Goal: Task Accomplishment & Management: Manage account settings

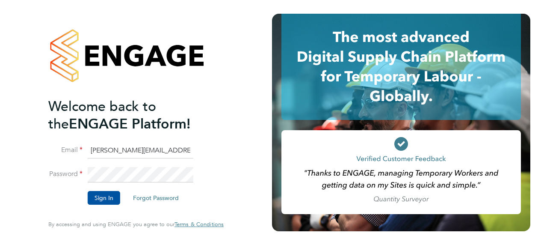
drag, startPoint x: 117, startPoint y: 154, endPoint x: 55, endPoint y: 161, distance: 62.5
click at [55, 161] on li "Email [PERSON_NAME][EMAIL_ADDRESS][PERSON_NAME][DOMAIN_NAME]" at bounding box center [131, 155] width 167 height 24
drag, startPoint x: 124, startPoint y: 151, endPoint x: 89, endPoint y: 148, distance: 35.2
click at [89, 148] on input "[PERSON_NAME][EMAIL_ADDRESS][PERSON_NAME][DOMAIN_NAME]" at bounding box center [141, 150] width 106 height 15
type input "[PERSON_NAME][EMAIL_ADDRESS][PERSON_NAME][DOMAIN_NAME]"
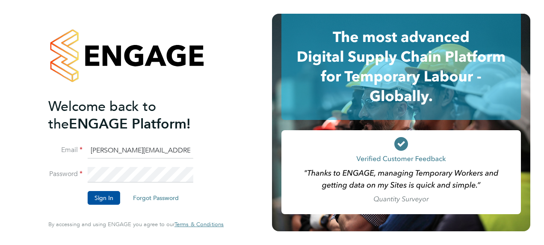
click at [35, 183] on div "Welcome back to the ENGAGE Platform! Email [PERSON_NAME][EMAIL_ADDRESS][PERSON_…" at bounding box center [136, 122] width 210 height 245
click at [0, 204] on html "Welcome back to the ENGAGE Platform! Email [PERSON_NAME][EMAIL_ADDRESS][PERSON_…" at bounding box center [272, 122] width 544 height 245
click at [98, 203] on button "Sign In" at bounding box center [104, 198] width 33 height 14
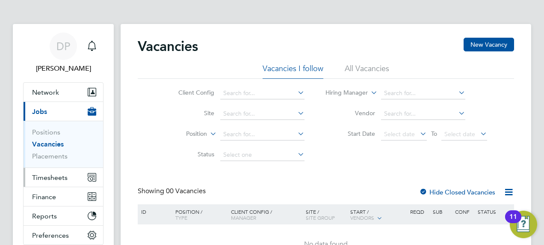
click at [48, 179] on span "Timesheets" at bounding box center [50, 177] width 36 height 8
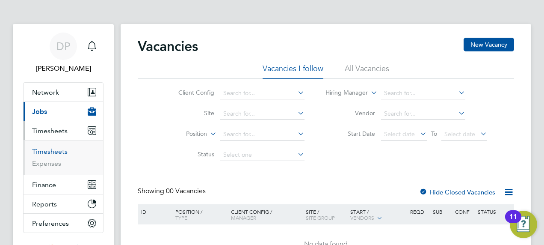
click at [55, 148] on link "Timesheets" at bounding box center [50, 151] width 36 height 8
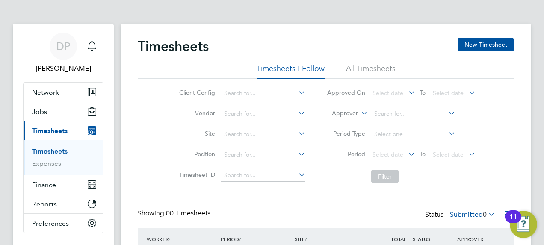
click at [515, 117] on div "Timesheets New Timesheet Timesheets I Follow All Timesheets Client Config Vendo…" at bounding box center [326, 169] width 411 height 290
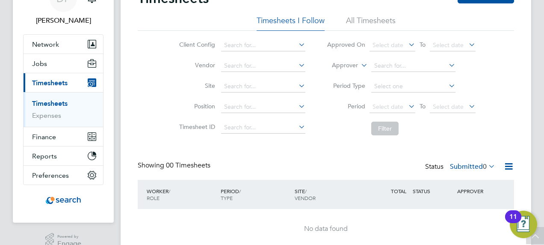
scroll to position [31, 0]
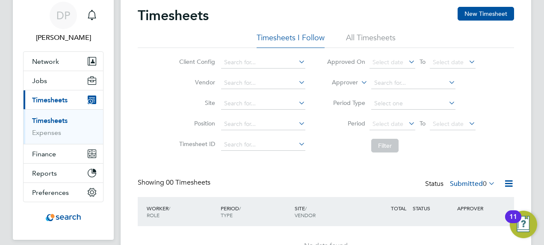
click at [385, 38] on li "All Timesheets" at bounding box center [371, 40] width 50 height 15
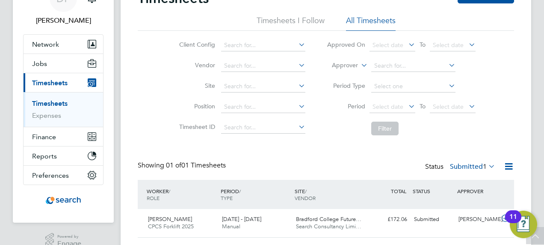
scroll to position [71, 0]
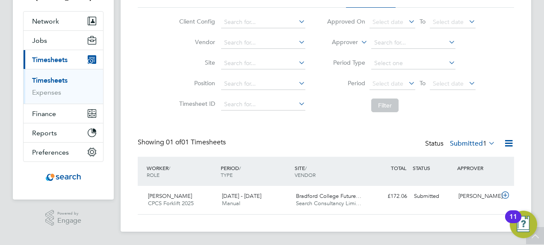
click at [455, 142] on label "Submitted 1" at bounding box center [472, 143] width 45 height 9
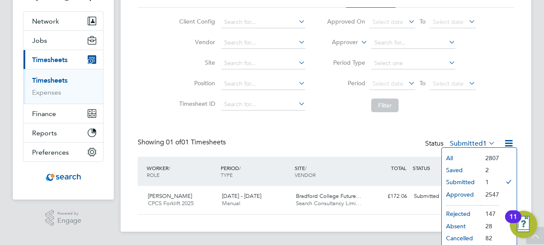
click at [471, 190] on li "Approved" at bounding box center [461, 194] width 39 height 12
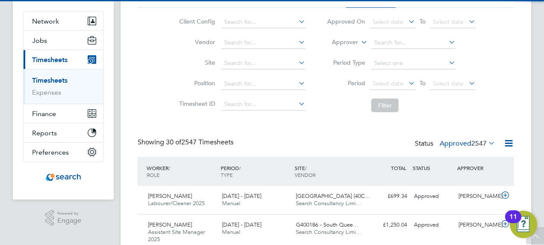
scroll to position [0, 0]
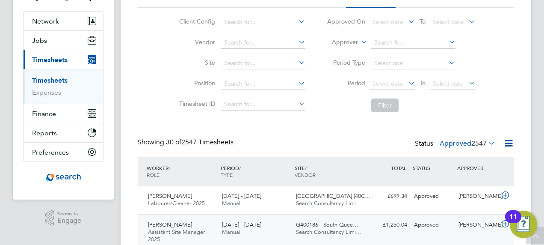
click at [189, 234] on span "Assistant Site Manager 2025" at bounding box center [176, 235] width 57 height 15
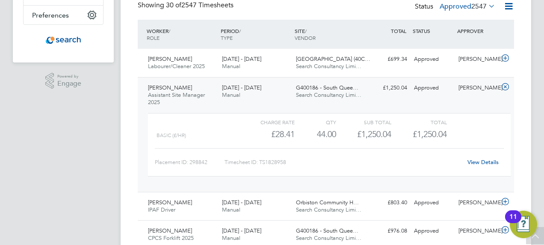
click at [478, 160] on link "View Details" at bounding box center [483, 161] width 31 height 7
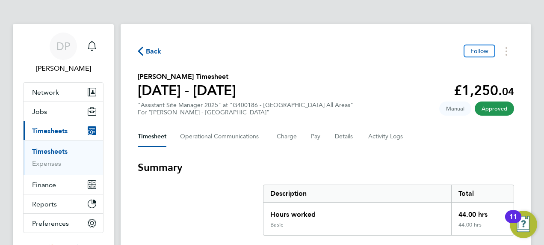
click at [307, 53] on div "Back Follow" at bounding box center [326, 50] width 376 height 13
click at [506, 45] on button "Timesheets Menu" at bounding box center [506, 50] width 15 height 13
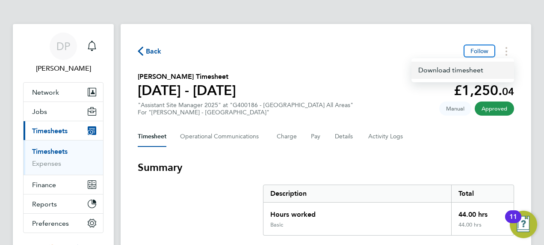
click at [422, 72] on link "Download timesheet" at bounding box center [463, 70] width 103 height 17
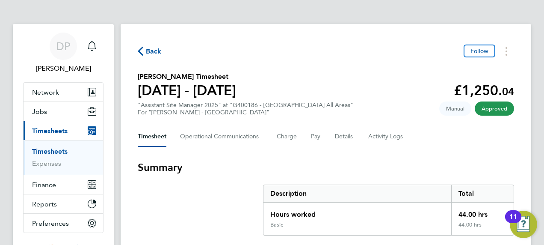
click at [334, 87] on section "Stuart Snaddon's Timesheet 20 - 26 Sept 2025 £1,250. 04 "Assistant Site Manager…" at bounding box center [326, 93] width 376 height 44
click at [47, 149] on link "Timesheets" at bounding box center [50, 151] width 36 height 8
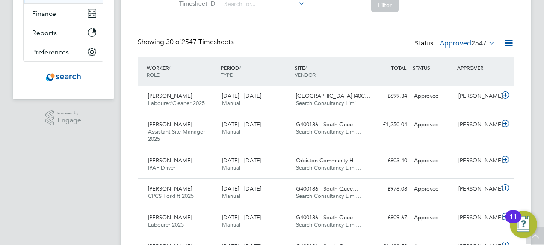
click at [469, 45] on label "Approved 2547" at bounding box center [468, 43] width 56 height 9
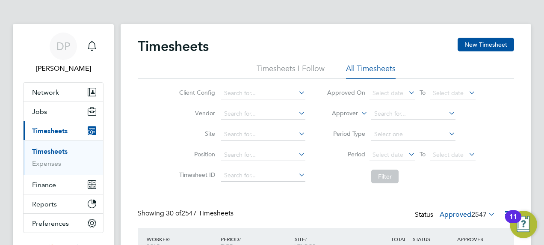
click at [164, 185] on div "Client Config Vendor Site Position Timesheet ID Approved On Select date To Sele…" at bounding box center [326, 133] width 376 height 109
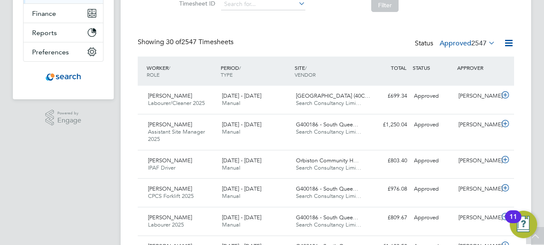
scroll to position [188, 0]
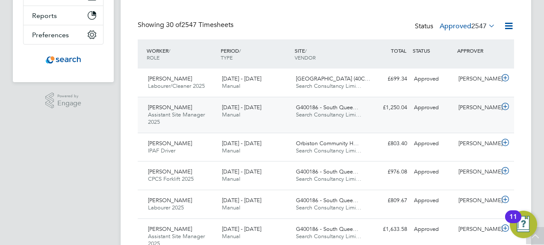
click at [356, 108] on span "G400186 - South Quee…" at bounding box center [327, 107] width 62 height 7
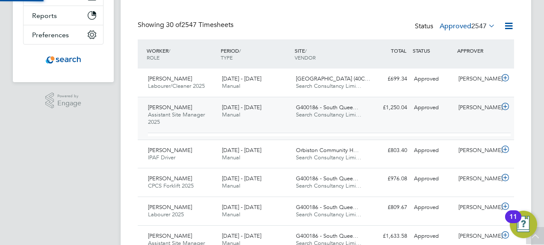
scroll to position [15, 83]
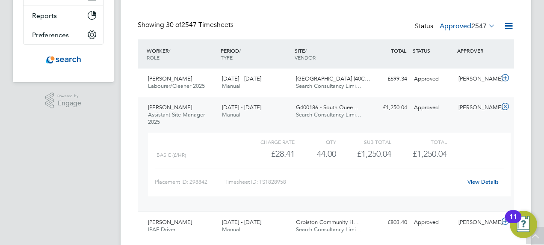
click at [479, 177] on div "View Details" at bounding box center [483, 182] width 42 height 14
click at [479, 178] on link "View Details" at bounding box center [483, 181] width 31 height 7
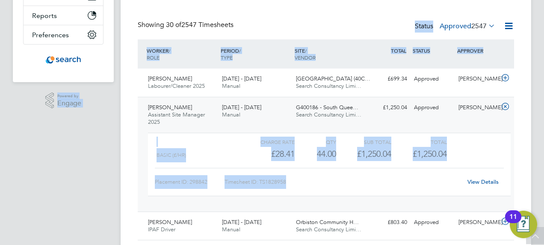
scroll to position [192, 0]
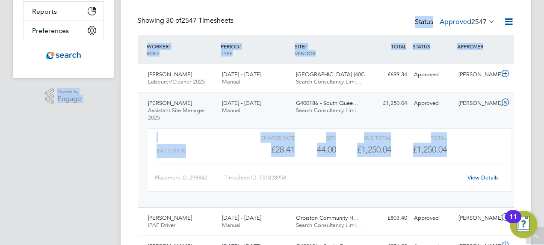
drag, startPoint x: 30, startPoint y: 177, endPoint x: 459, endPoint y: 143, distance: 430.0
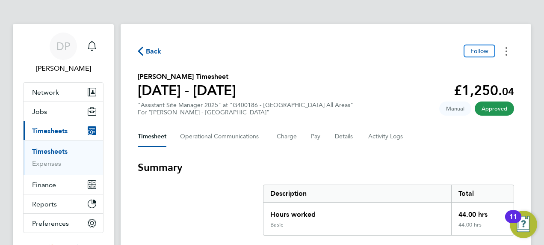
click at [500, 47] on button "Timesheets Menu" at bounding box center [506, 50] width 15 height 13
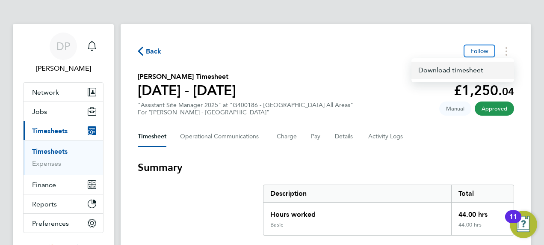
click at [457, 73] on link "Download timesheet" at bounding box center [463, 70] width 103 height 17
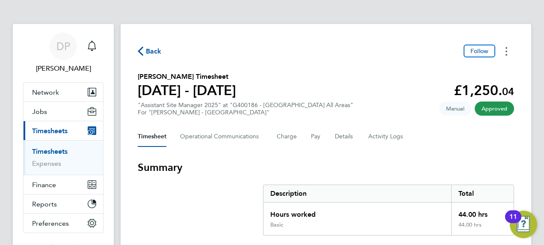
click at [508, 53] on button "Timesheets Menu" at bounding box center [506, 50] width 15 height 13
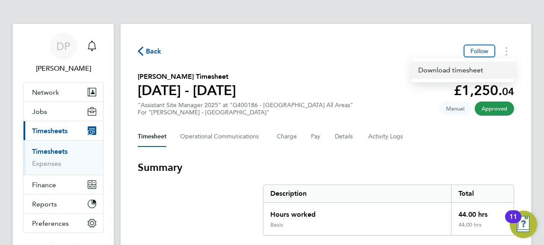
click at [454, 71] on link "Download timesheet" at bounding box center [463, 70] width 103 height 17
